Goal: Information Seeking & Learning: Find specific fact

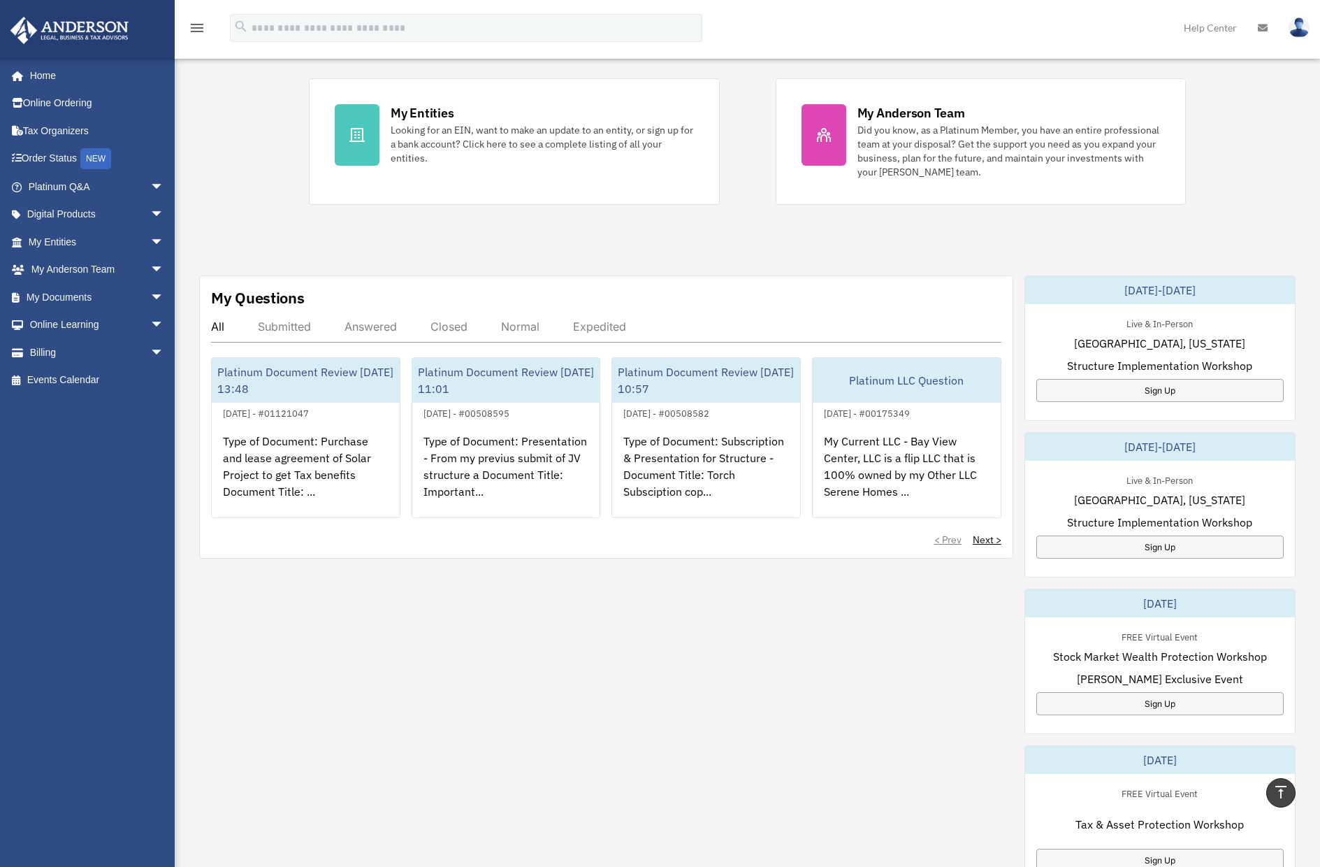
scroll to position [24, 0]
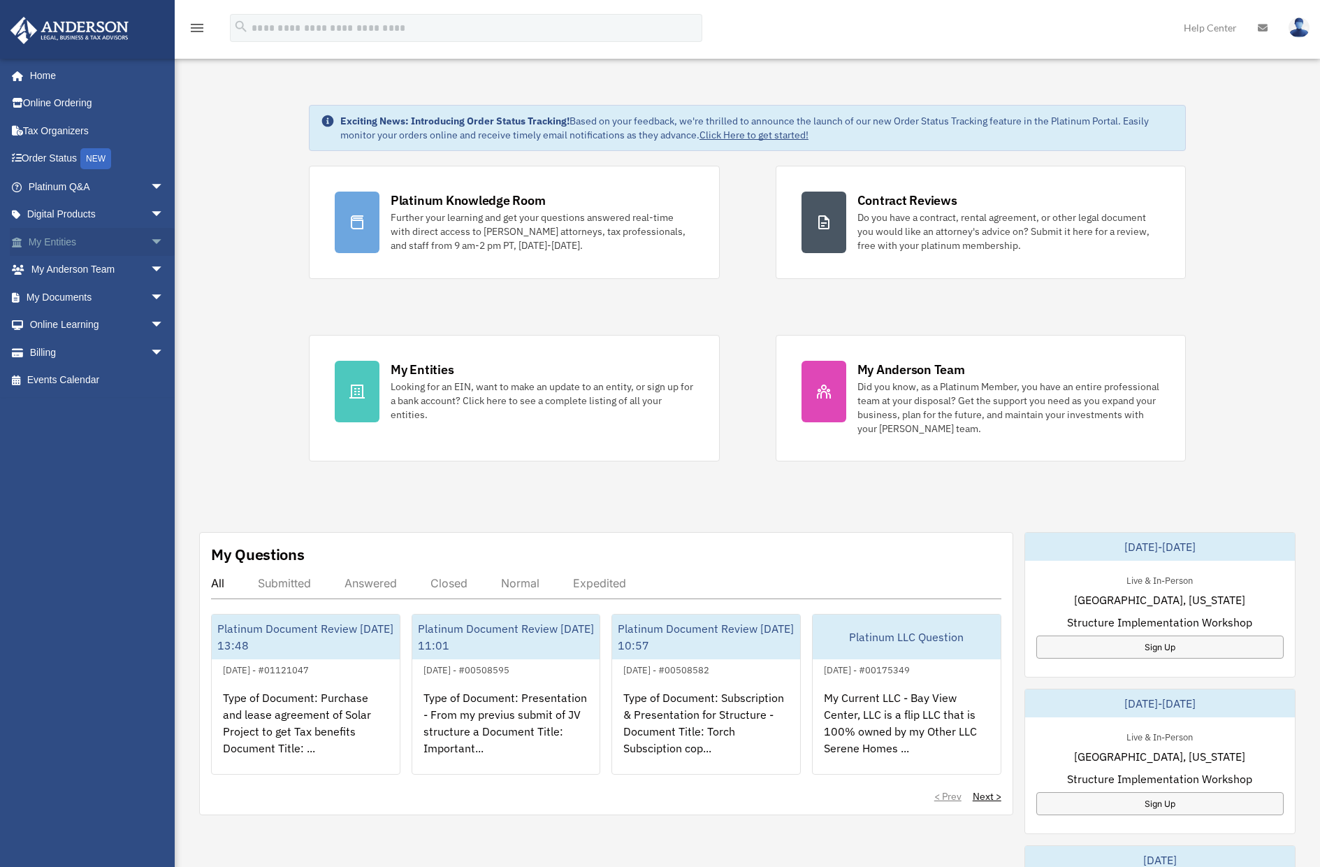
click at [154, 243] on span "arrow_drop_down" at bounding box center [164, 242] width 28 height 29
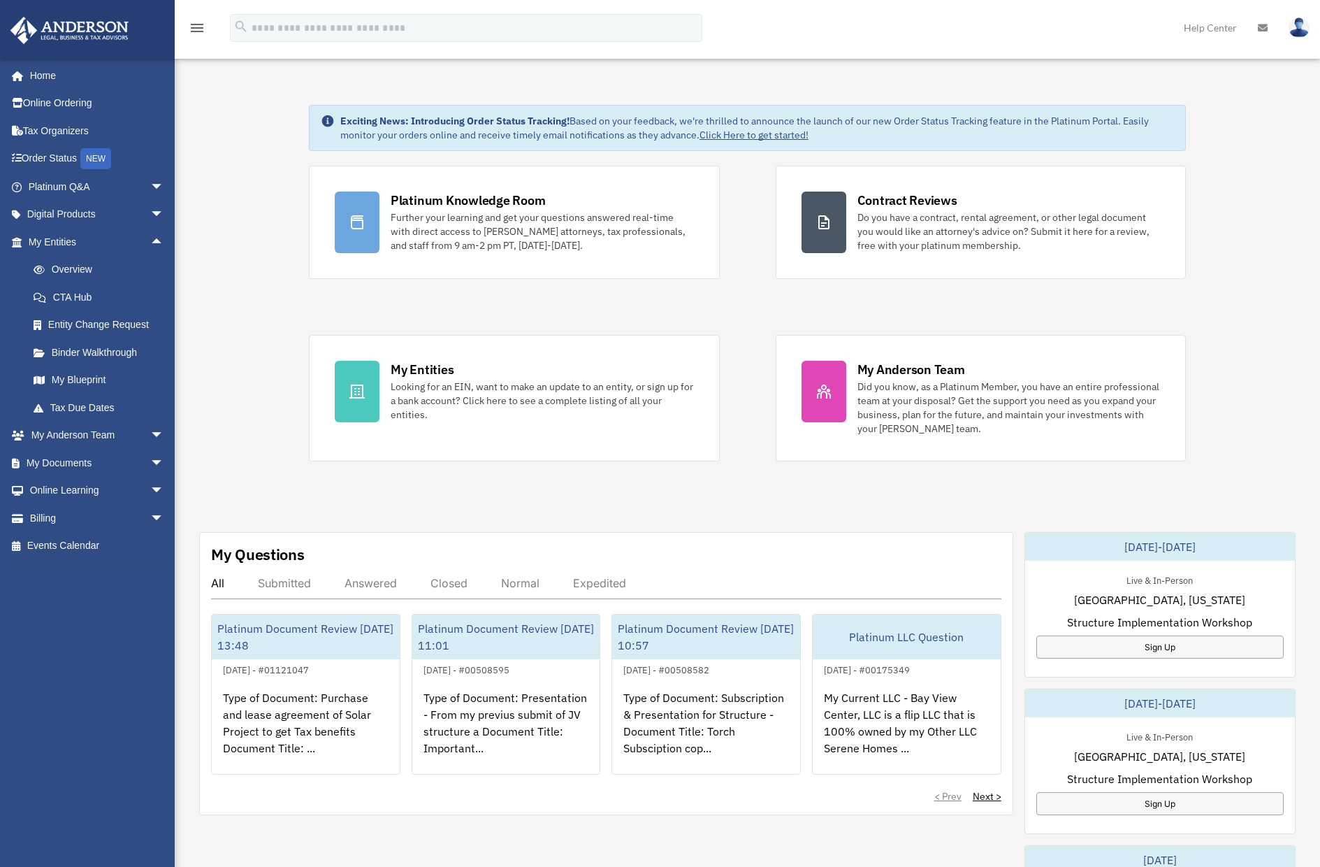
scroll to position [280, 0]
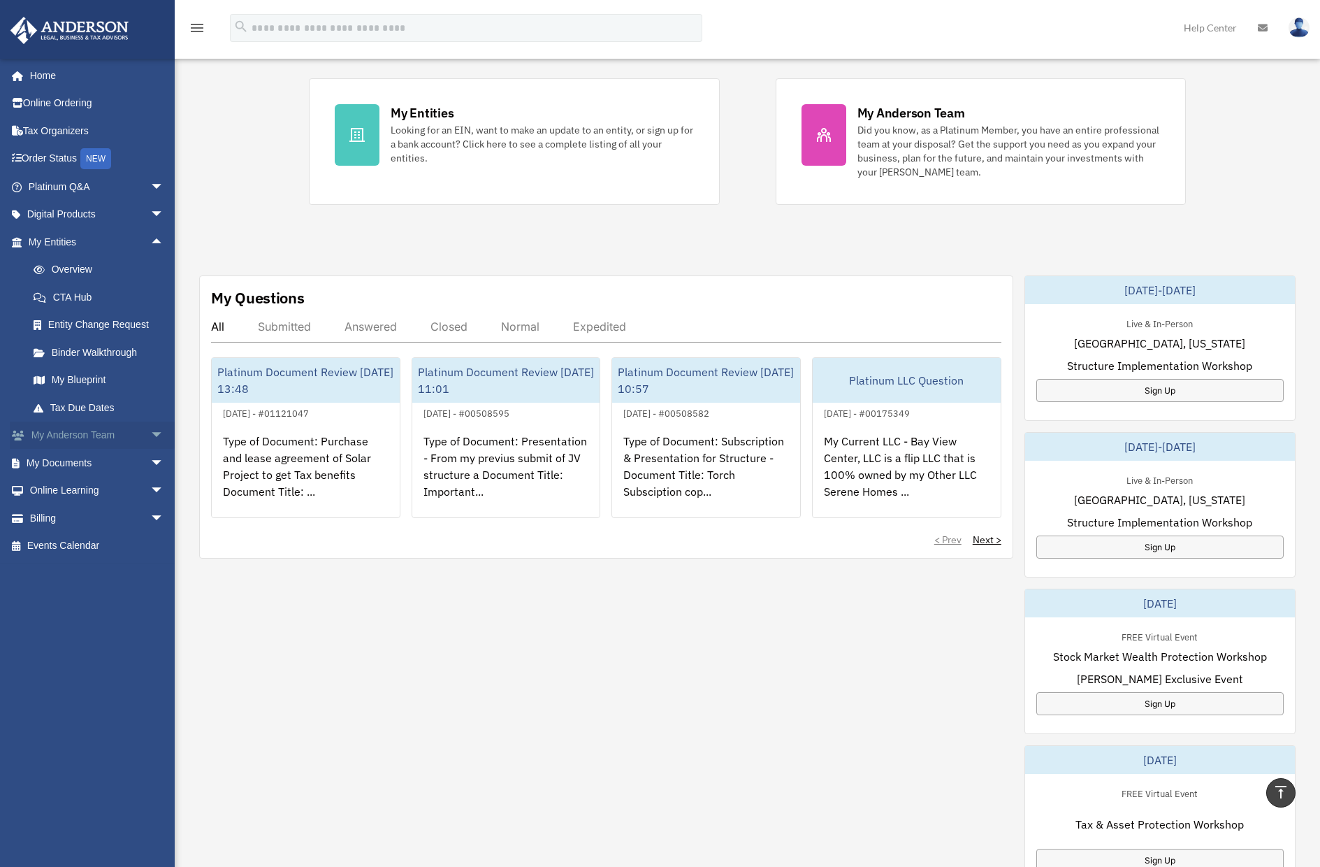
click at [150, 431] on span "arrow_drop_down" at bounding box center [164, 435] width 28 height 29
click at [89, 271] on link "Overview" at bounding box center [103, 270] width 166 height 28
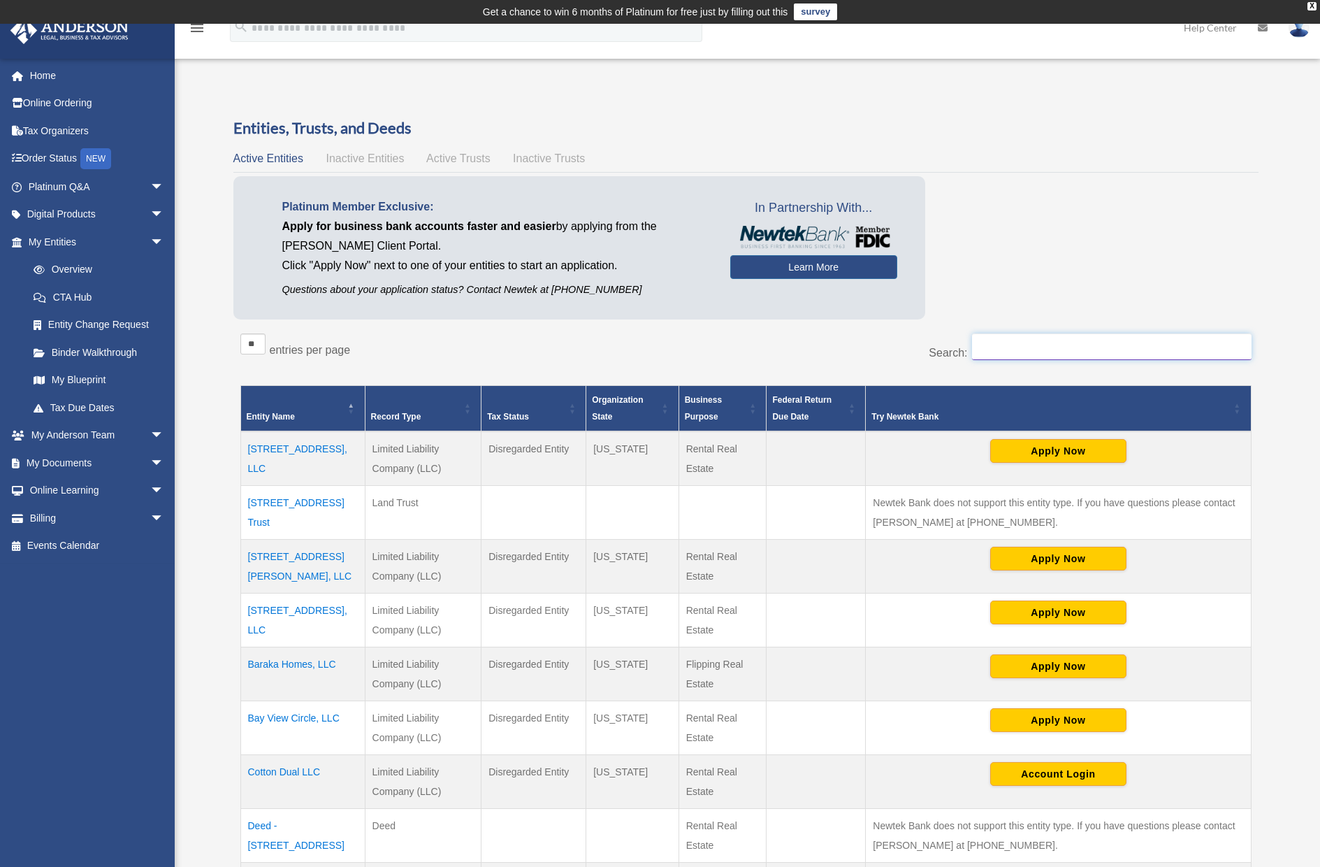
drag, startPoint x: 1016, startPoint y: 347, endPoint x: 1000, endPoint y: 342, distance: 16.6
click at [1013, 347] on input "Search:" at bounding box center [1112, 346] width 280 height 27
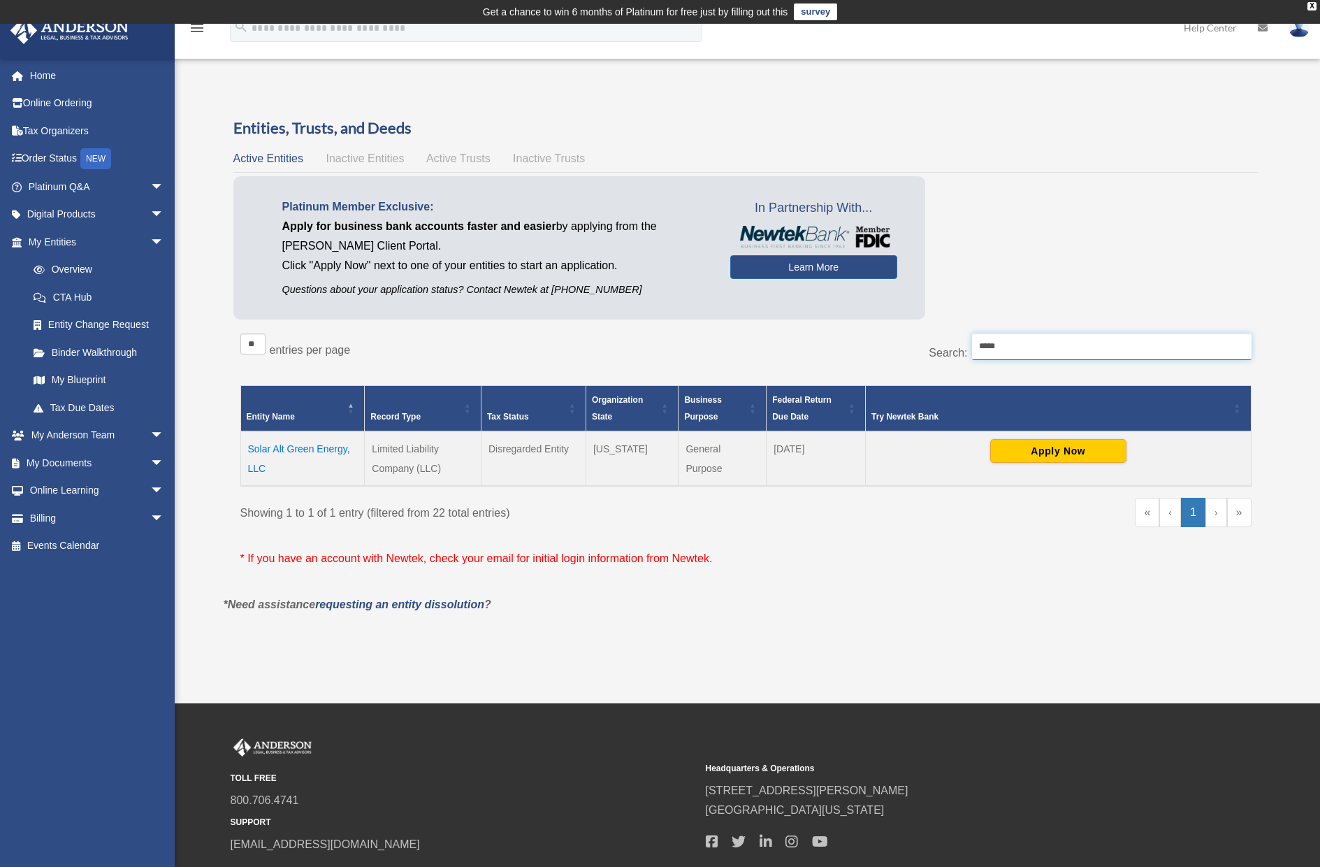
type input "*****"
click at [317, 449] on td "Solar Alt Green Energy, LLC" at bounding box center [302, 458] width 124 height 55
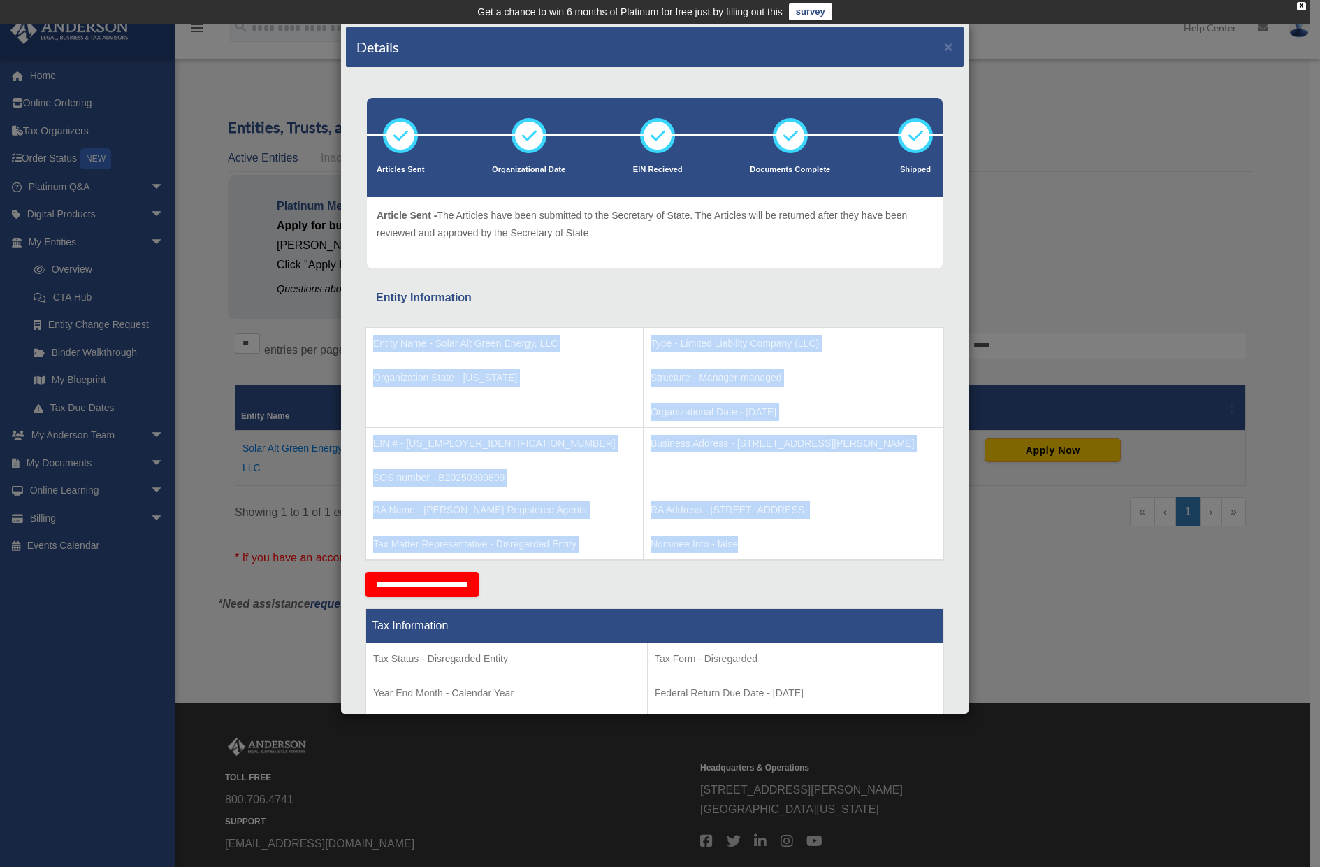
drag, startPoint x: 370, startPoint y: 342, endPoint x: 851, endPoint y: 551, distance: 524.9
click at [851, 551] on tbody "Entity Name - Solar Alt Green Energy, LLC Organization State - California Type …" at bounding box center [655, 443] width 578 height 233
copy tbody "Entity Name - Solar Alt Green Energy, LLC Organization State - California Type …"
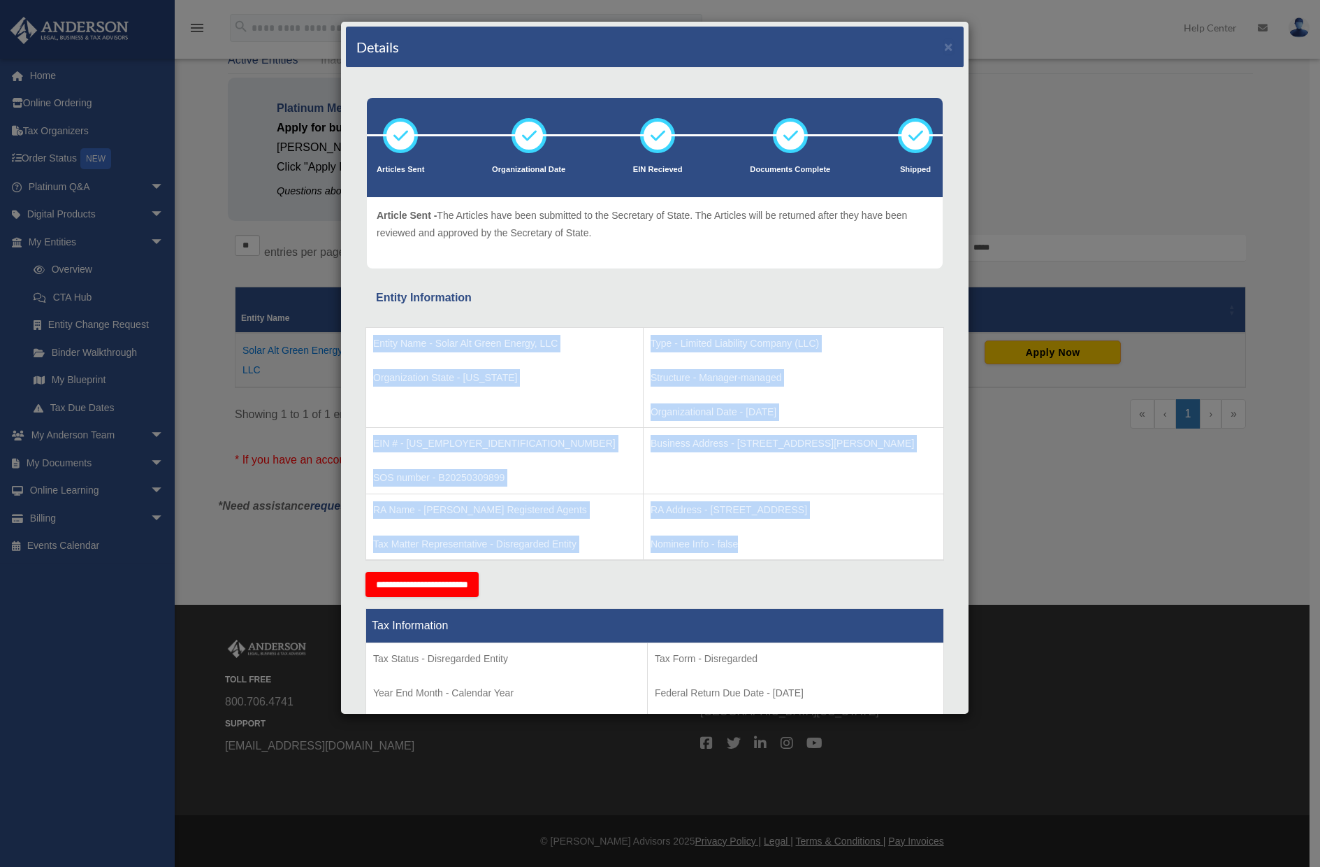
copy tbody "Entity Name - Solar Alt Green Energy, LLC Organization State - California Type …"
click at [774, 461] on td "Business Address - 3225 McLeod Dr, Suite 100, Las Vegas, NV 89121" at bounding box center [793, 461] width 301 height 66
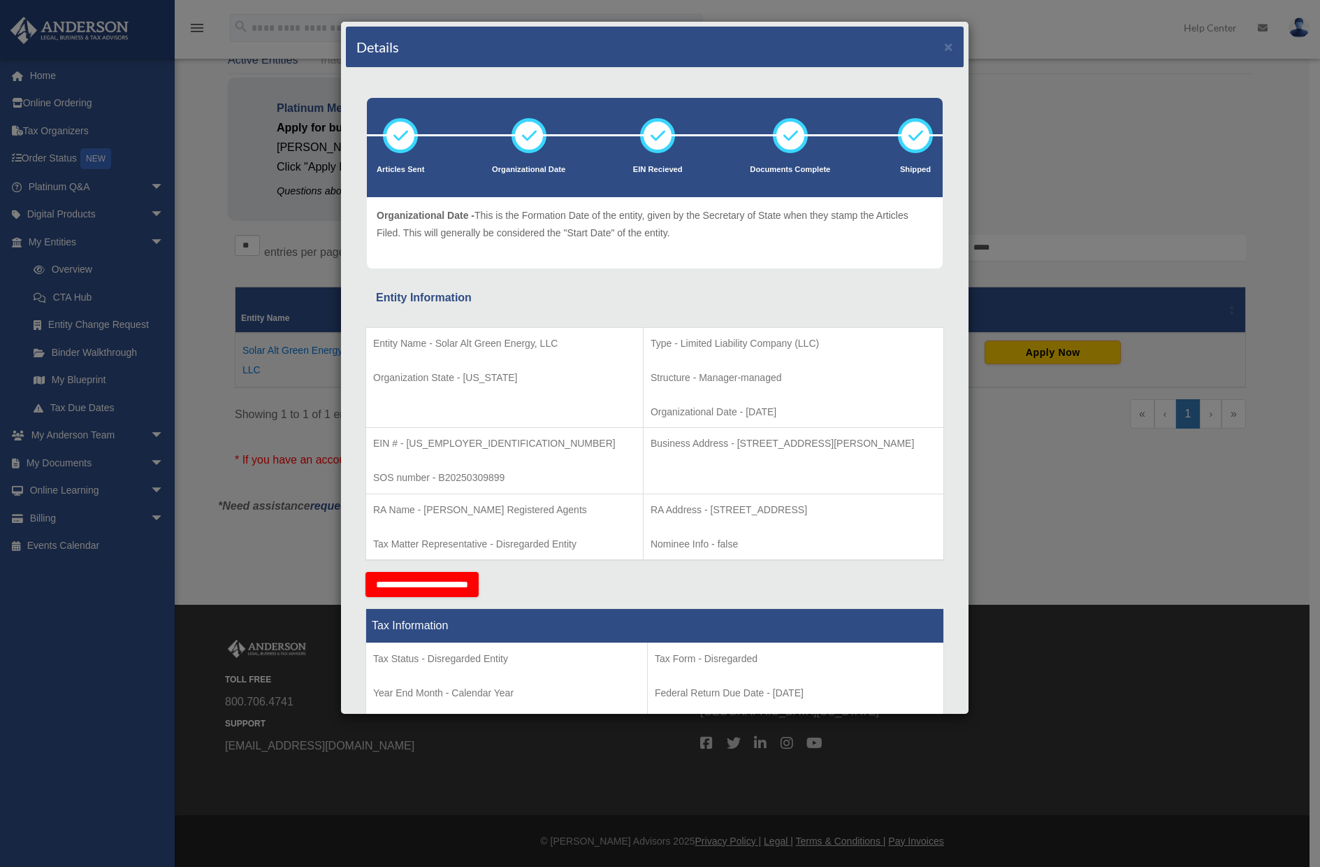
click at [210, 211] on div "Details × Articles Sent Organizational Date" at bounding box center [660, 433] width 1320 height 867
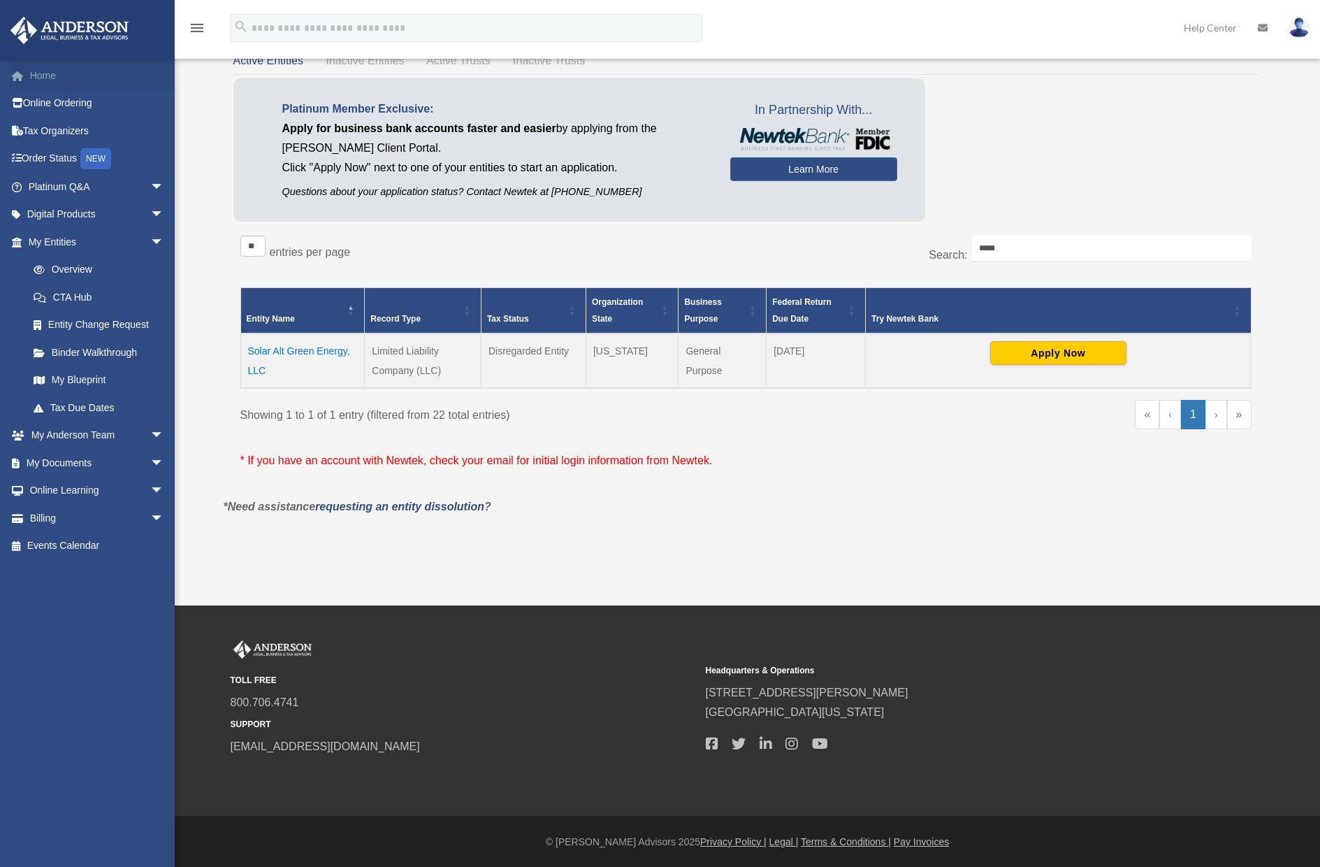
click at [76, 75] on link "Home" at bounding box center [97, 75] width 175 height 28
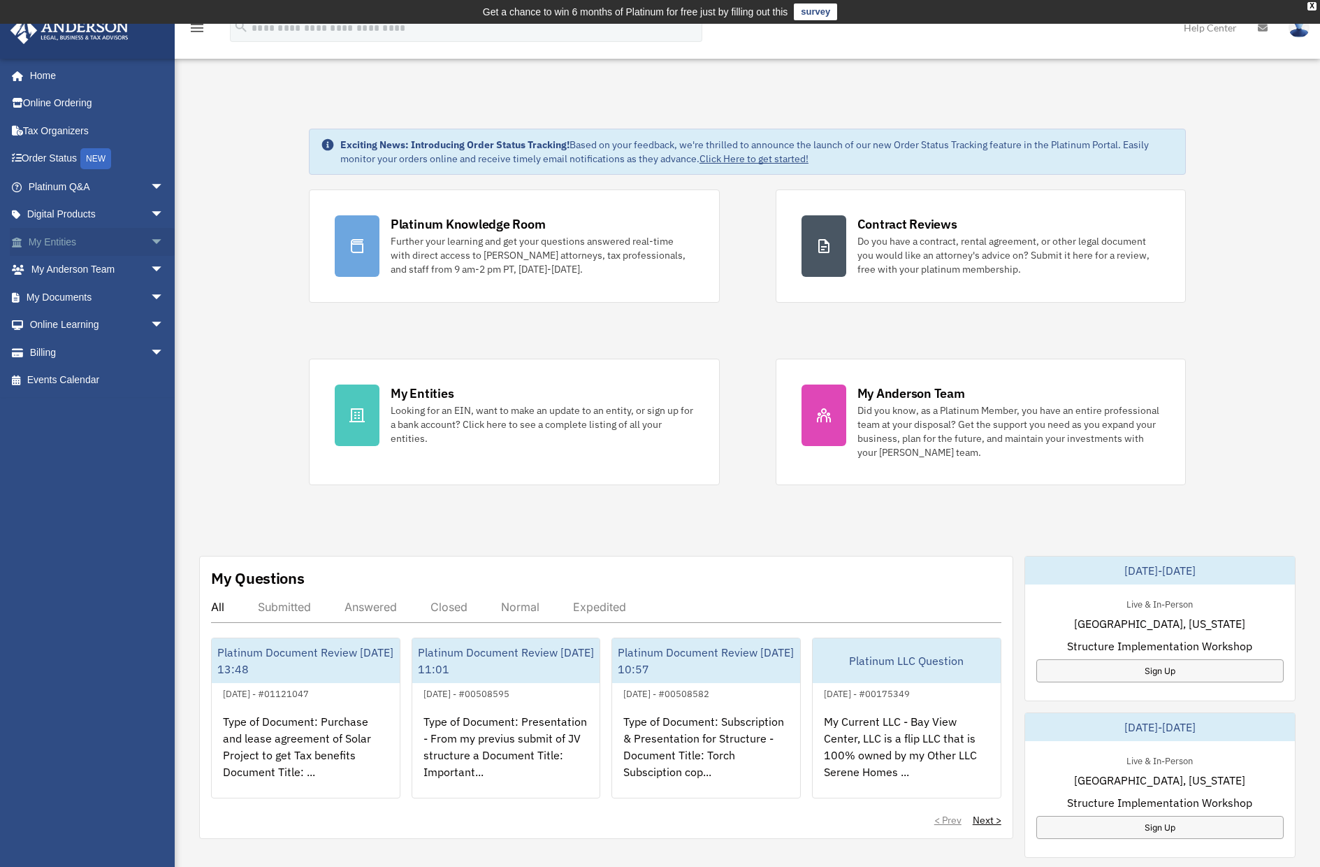
click at [78, 234] on link "My Entities arrow_drop_down" at bounding box center [97, 242] width 175 height 28
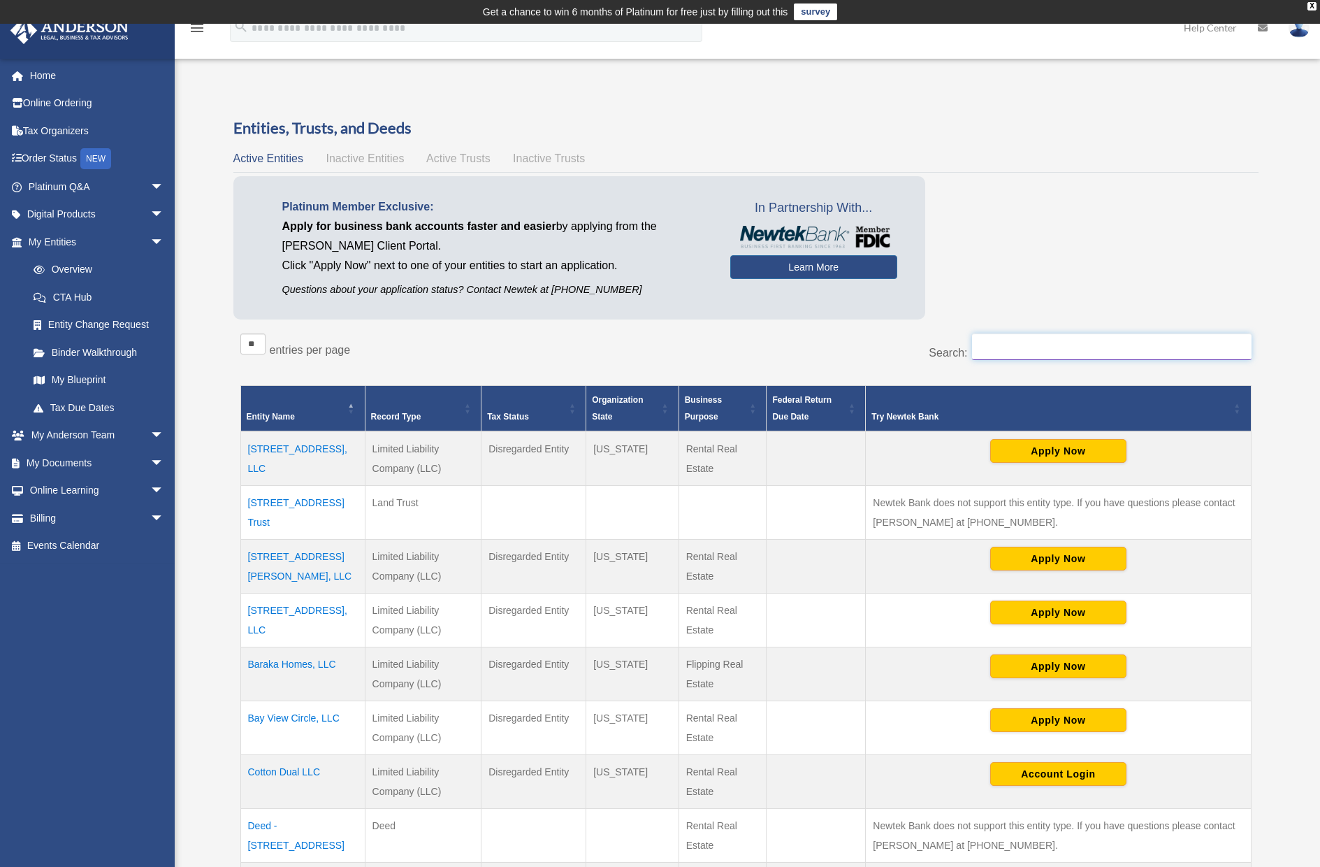
click at [1019, 359] on input "Search:" at bounding box center [1112, 346] width 280 height 27
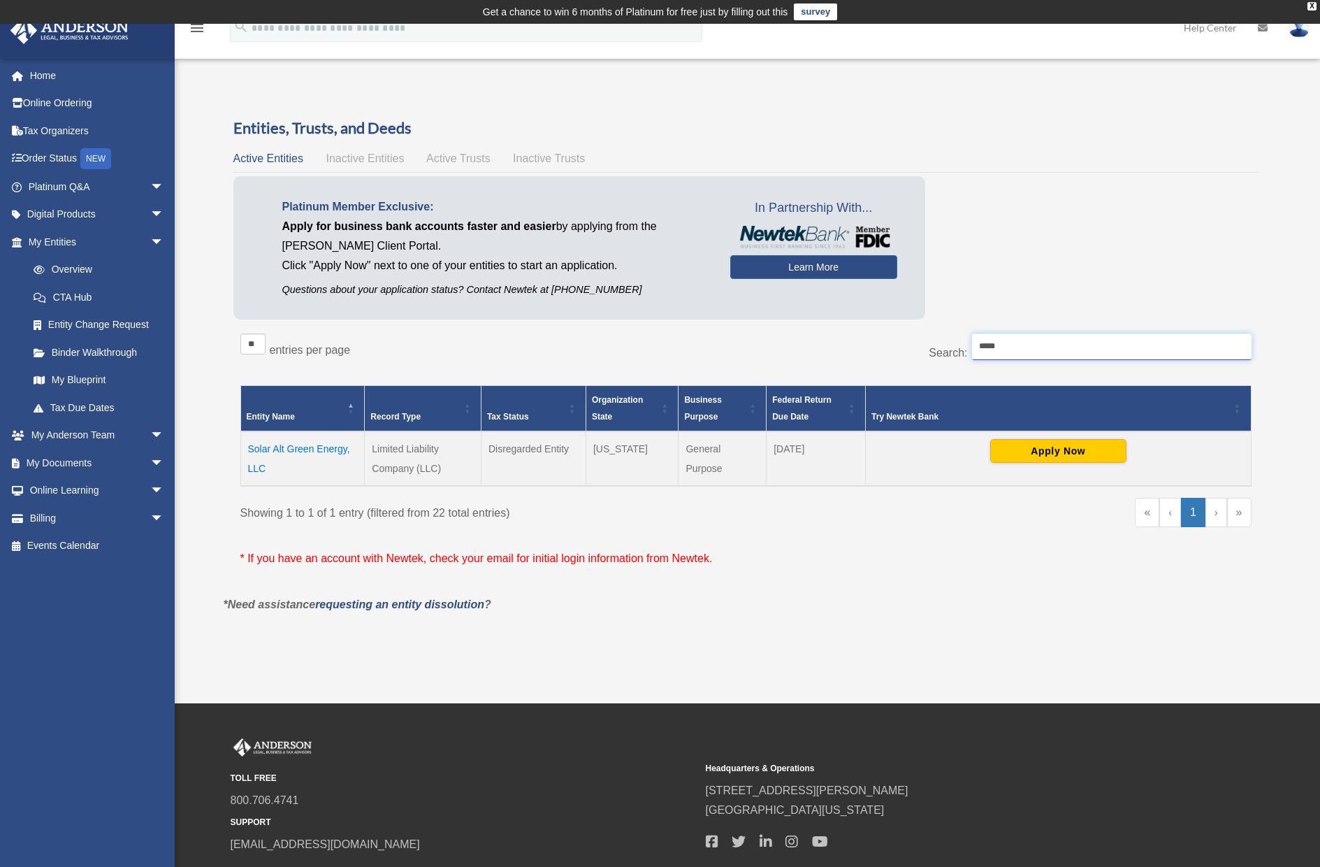
type input "*****"
click at [324, 446] on td "Solar Alt Green Energy, LLC" at bounding box center [302, 458] width 124 height 55
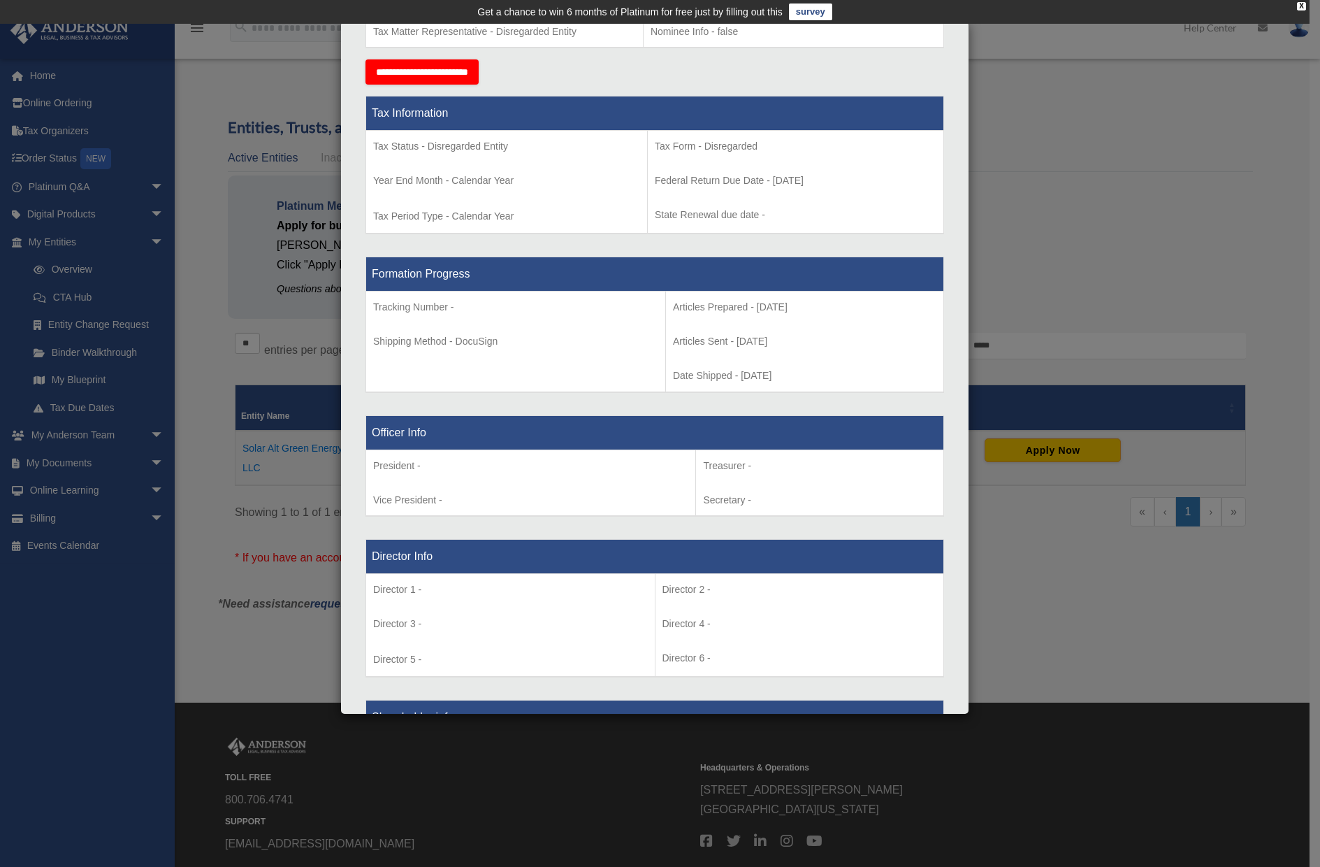
scroll to position [256, 0]
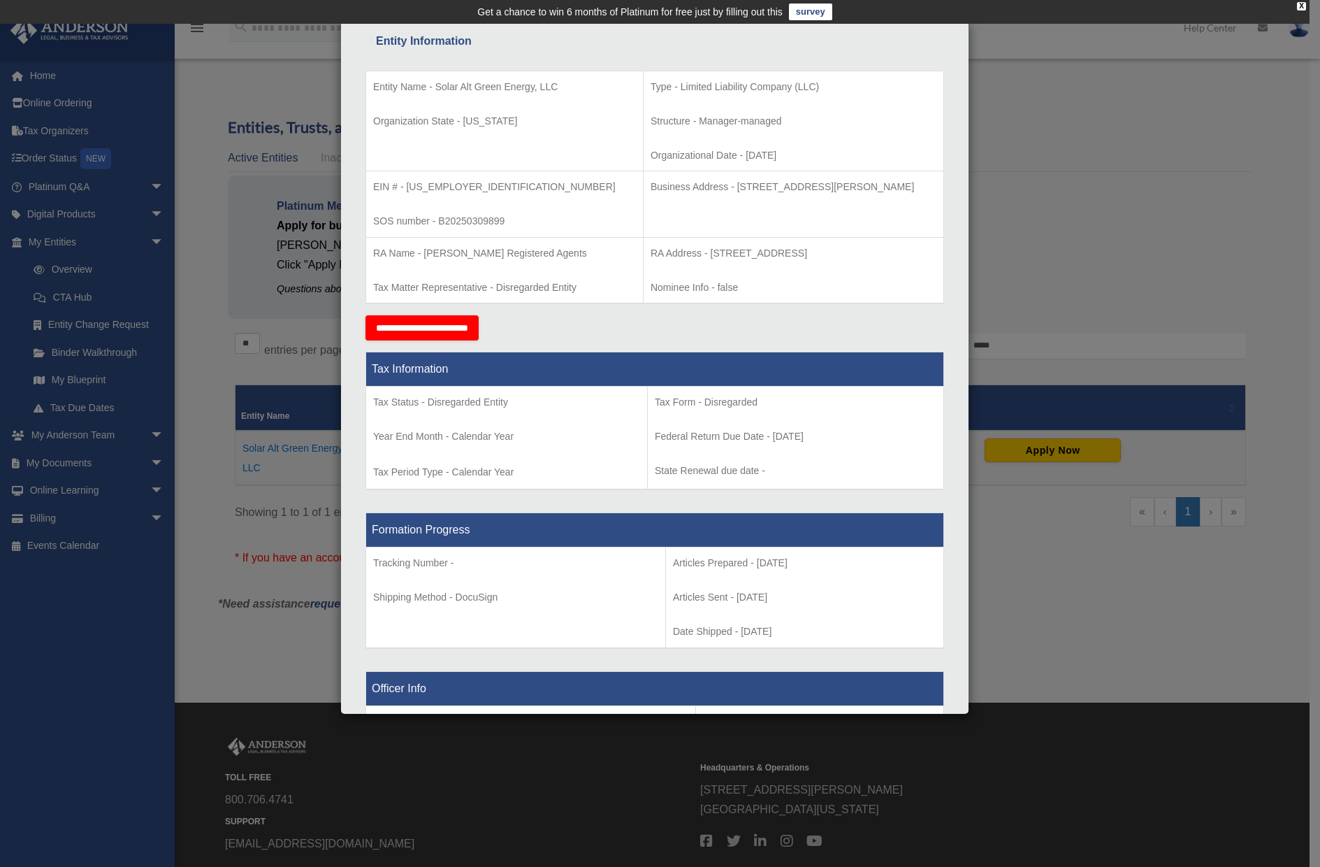
click at [384, 411] on p "Tax Status - Disregarded Entity" at bounding box center [506, 401] width 267 height 17
copy td "Tax Status - Disregarded Entity"
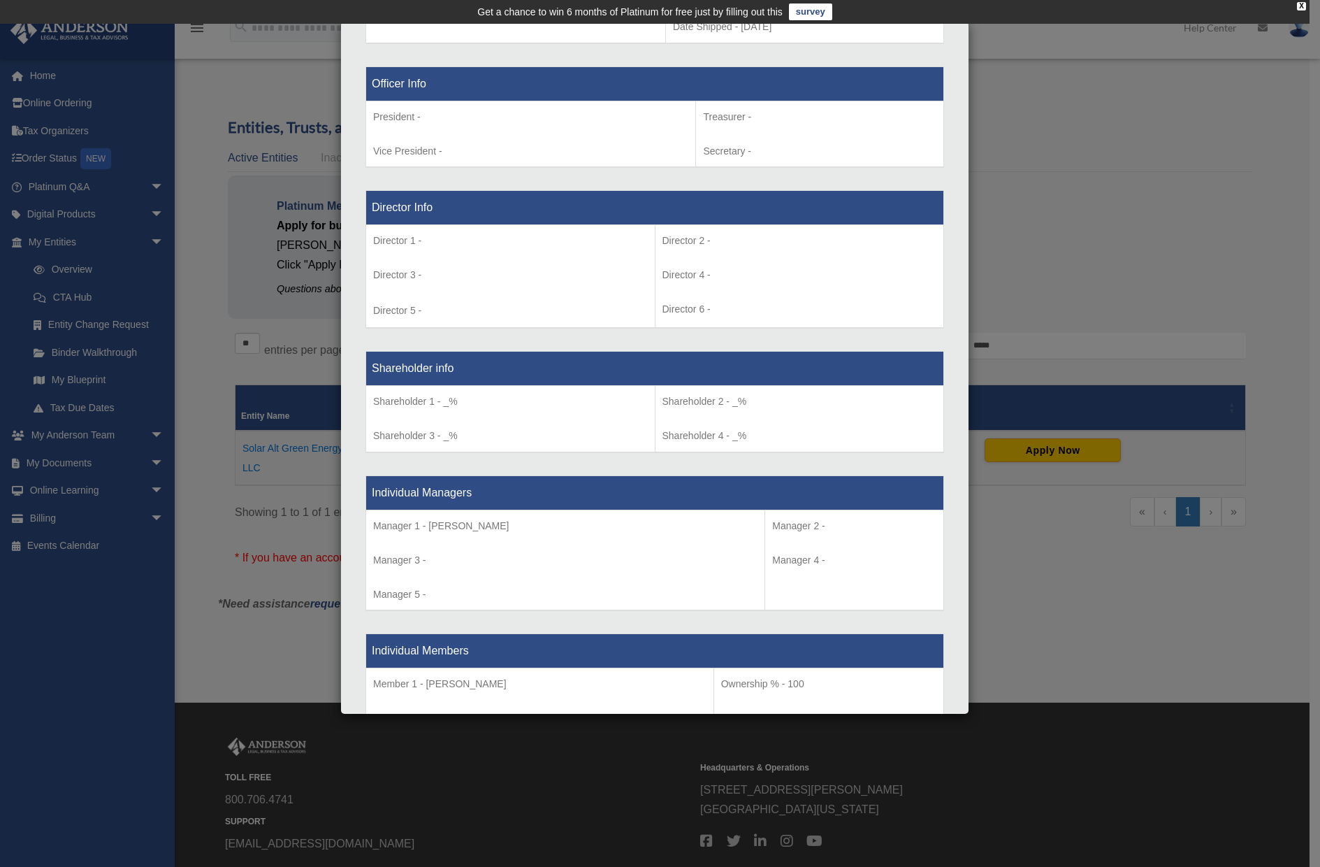
scroll to position [1167, 0]
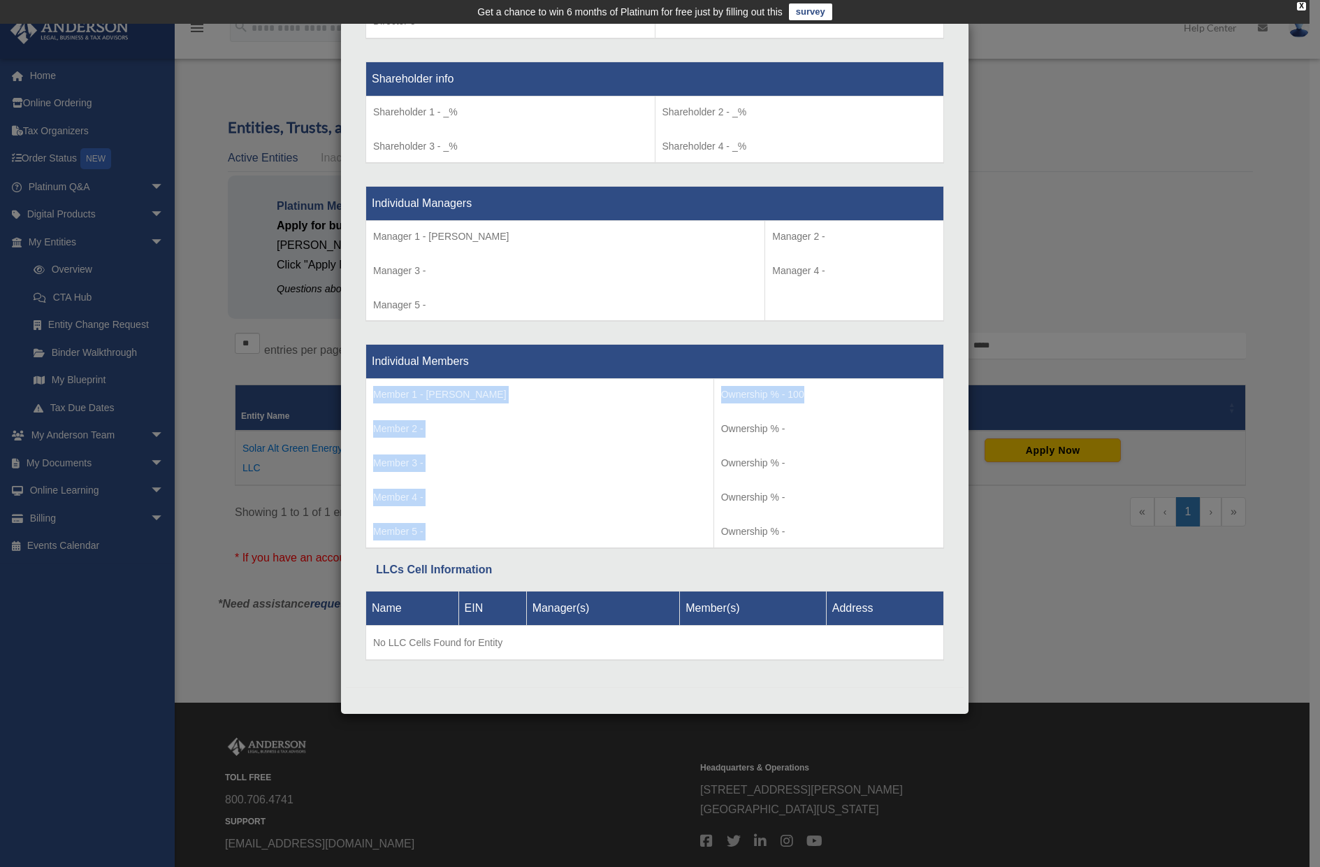
drag, startPoint x: 373, startPoint y: 397, endPoint x: 792, endPoint y: 398, distance: 419.3
click at [792, 398] on tr "Member 1 - Azeem Sattar Member 2 - Member 3 - Member 4 - Member 5 - Ownership %…" at bounding box center [655, 463] width 578 height 169
copy tr "Member 1 - Azeem Sattar Member 2 - Member 3 - Member 4 - Member 5 - Ownership %…"
click at [1127, 202] on div "Details × Articles Sent Organizational Date" at bounding box center [660, 433] width 1320 height 867
